Goal: Task Accomplishment & Management: Manage account settings

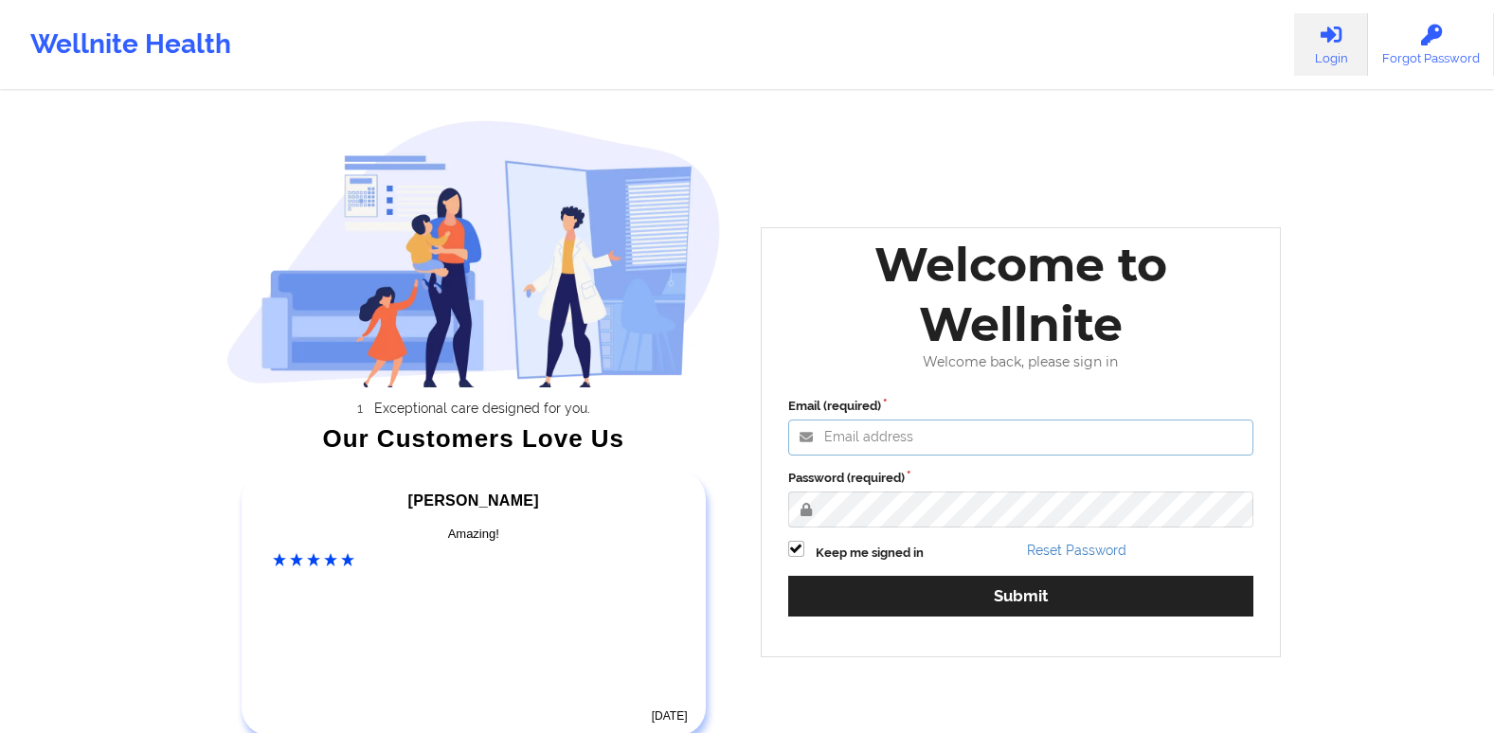
click at [868, 436] on input "Email (required)" at bounding box center [1021, 438] width 466 height 36
type input "[EMAIL_ADDRESS][DOMAIN_NAME]"
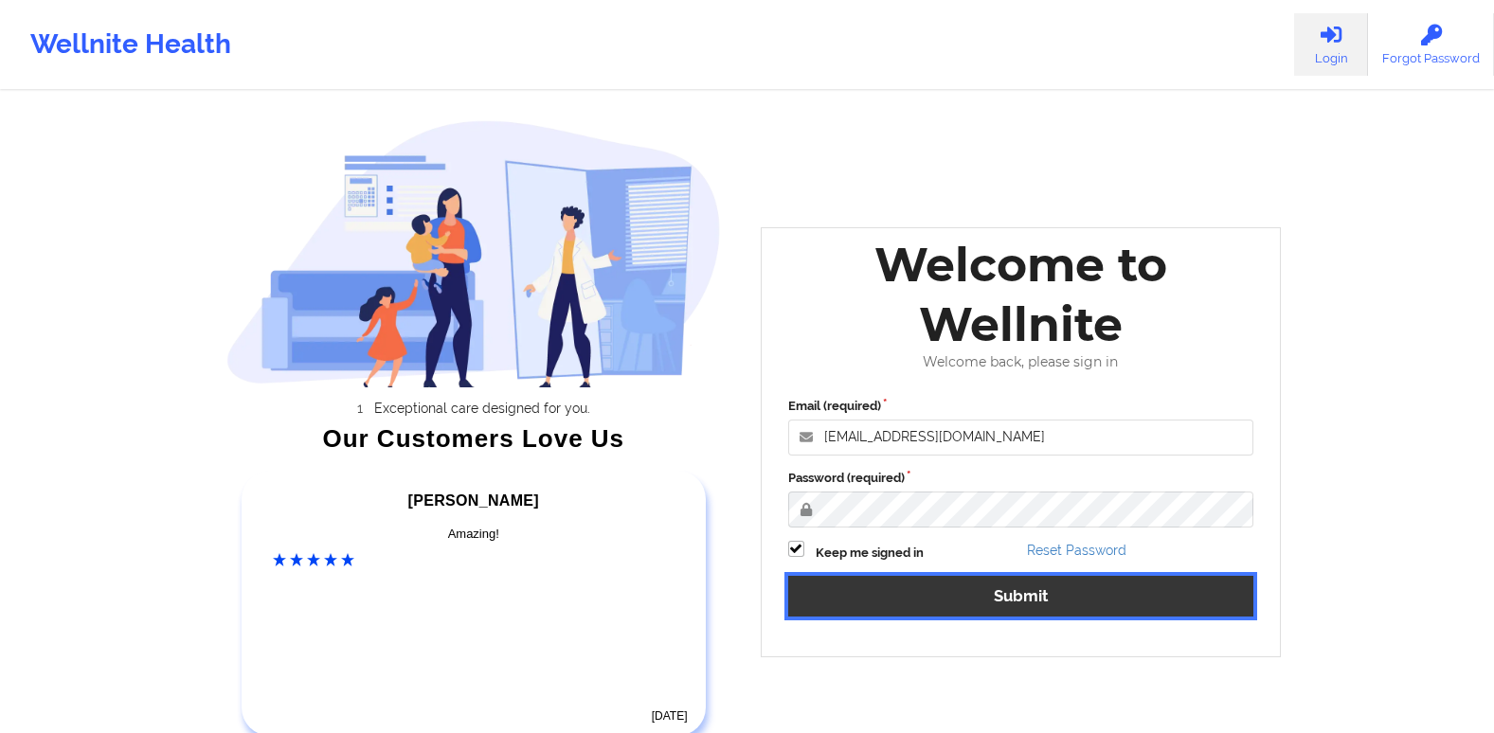
click at [870, 588] on button "Submit" at bounding box center [1021, 596] width 466 height 41
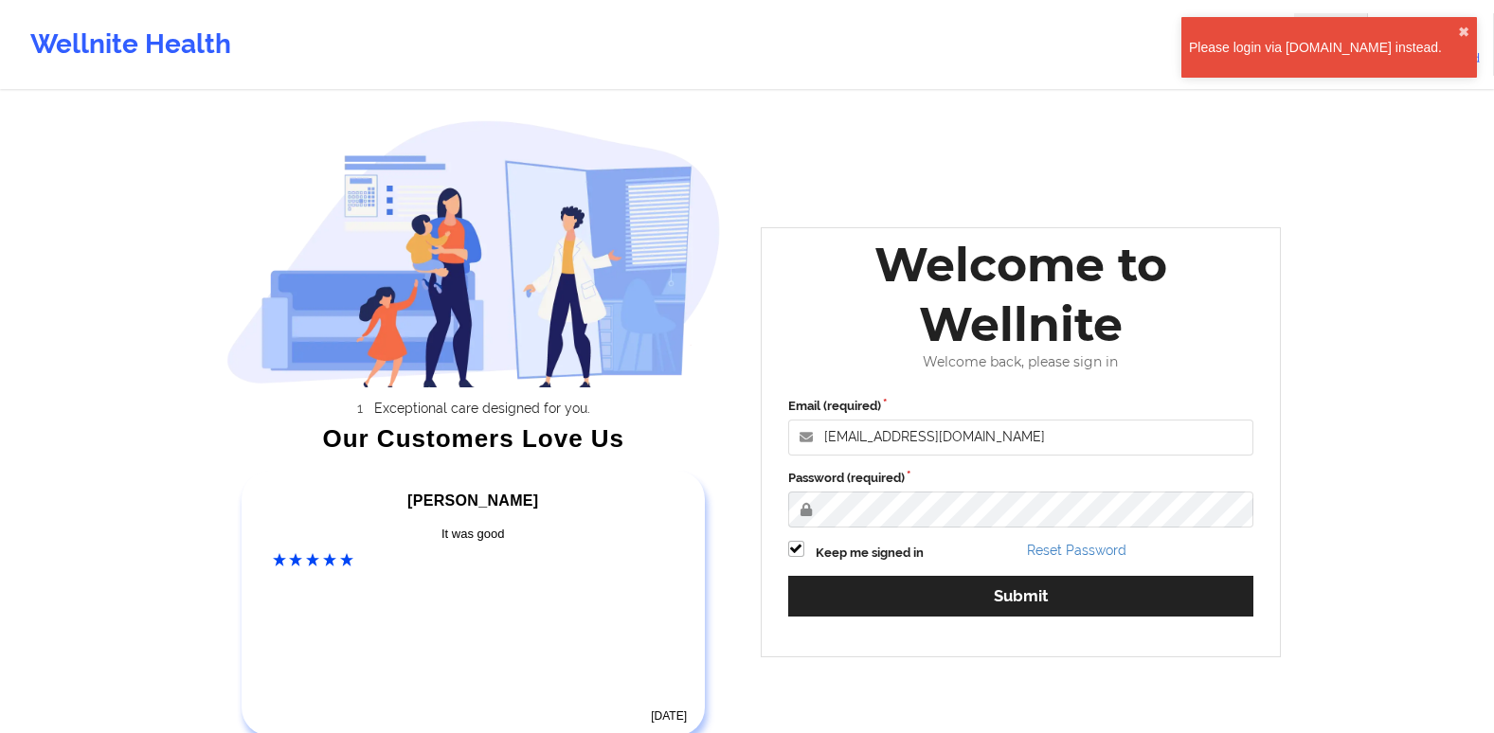
click at [1316, 40] on div "Please login via [DOMAIN_NAME] instead." at bounding box center [1323, 47] width 269 height 19
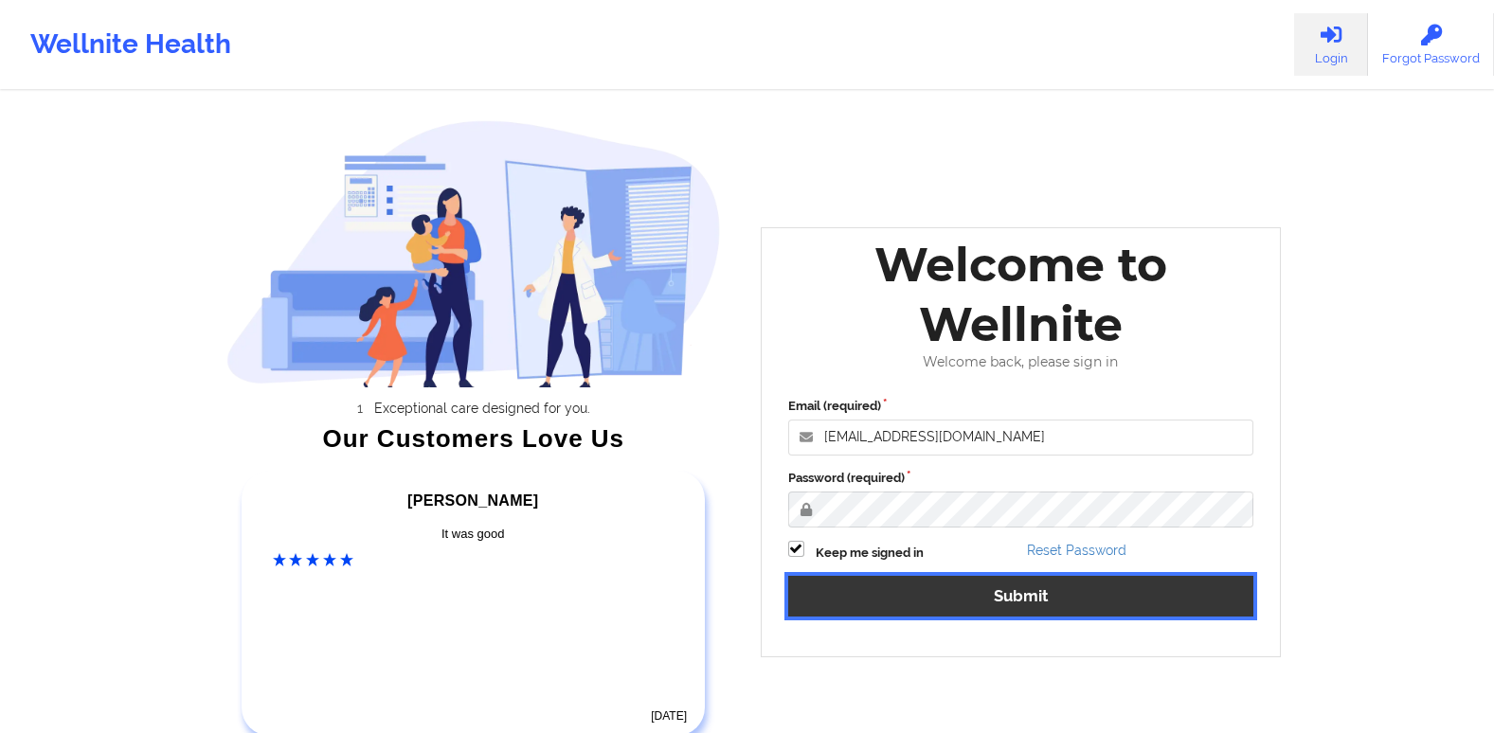
click at [1079, 599] on button "Submit" at bounding box center [1021, 596] width 466 height 41
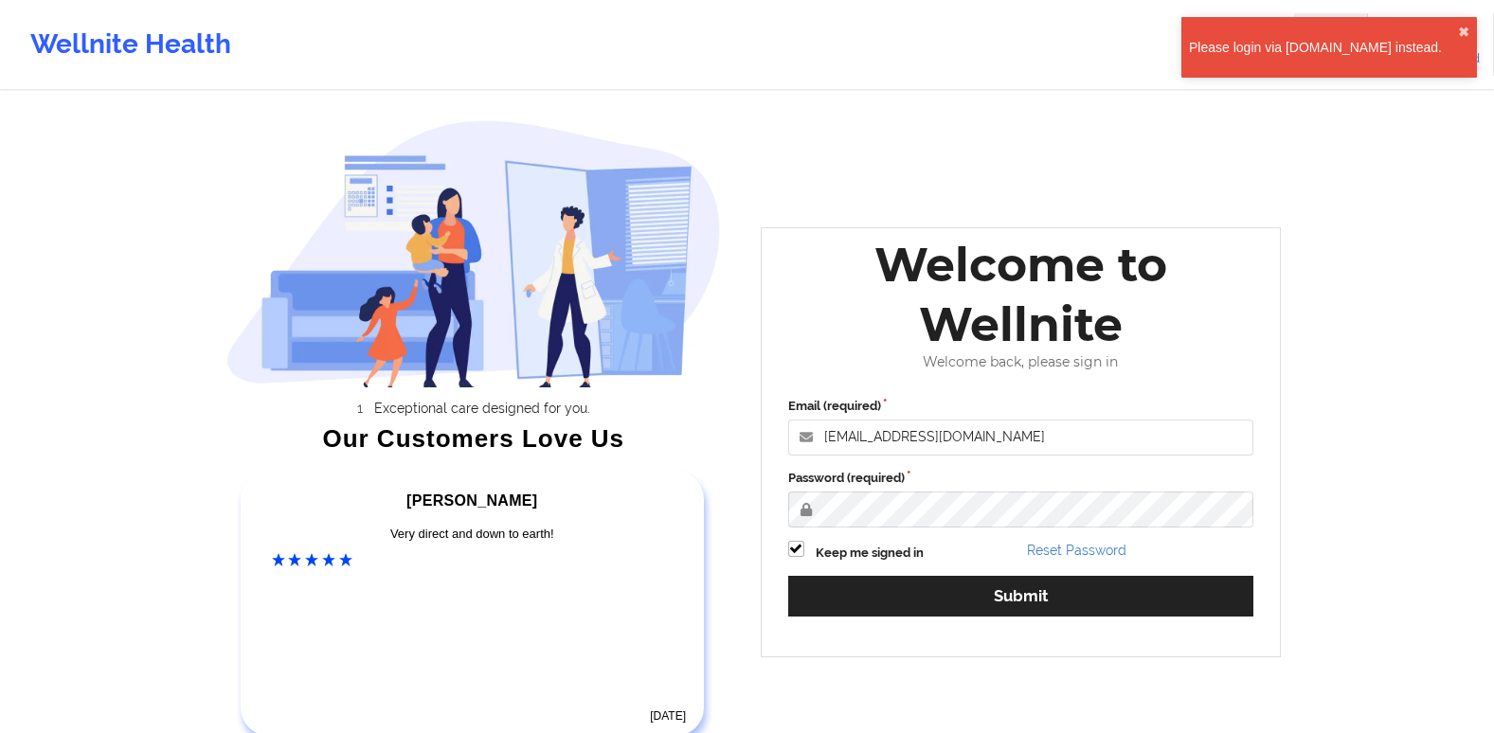
click at [1325, 40] on div "Please login via [DOMAIN_NAME] instead." at bounding box center [1323, 47] width 269 height 19
